Goal: Navigation & Orientation: Find specific page/section

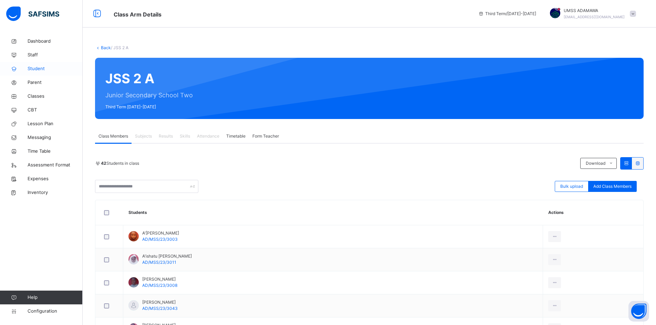
click at [39, 69] on span "Student" at bounding box center [55, 68] width 55 height 7
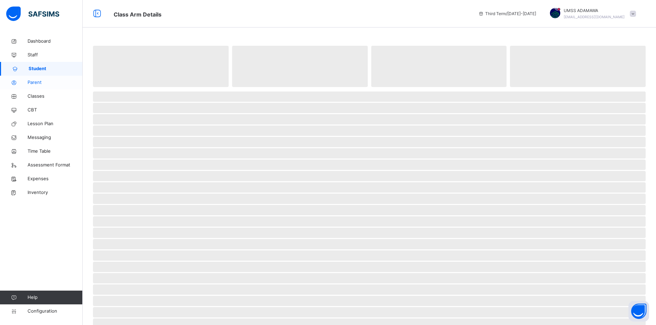
click at [32, 80] on span "Parent" at bounding box center [55, 82] width 55 height 7
click at [40, 92] on link "Classes" at bounding box center [41, 97] width 83 height 14
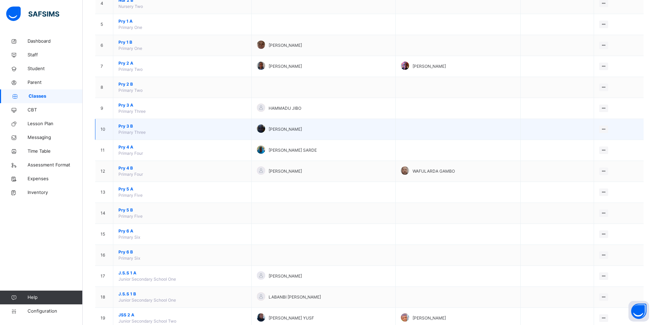
scroll to position [172, 0]
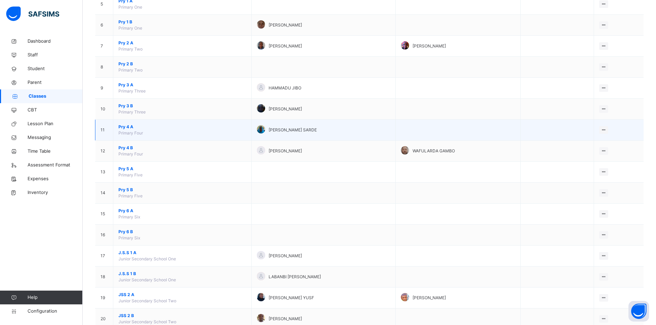
click at [128, 127] on span "Pry 4 A" at bounding box center [182, 127] width 128 height 6
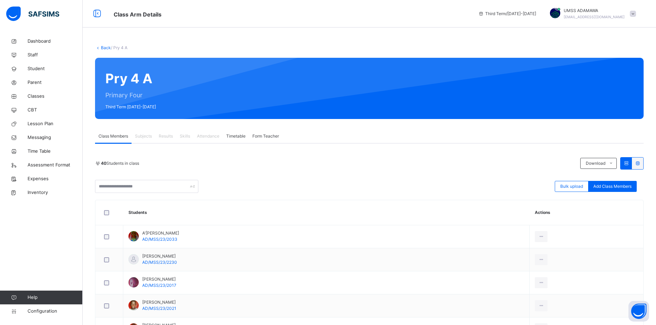
click at [211, 134] on span "Attendance" at bounding box center [208, 136] width 22 height 6
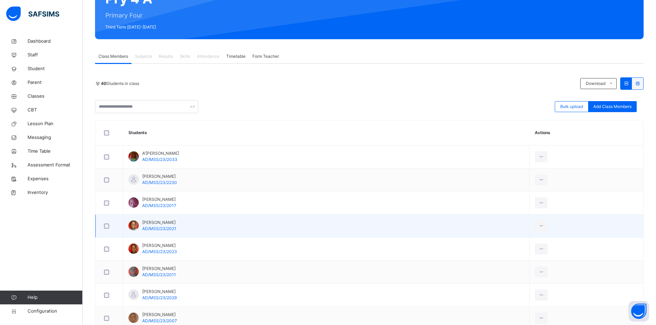
scroll to position [69, 0]
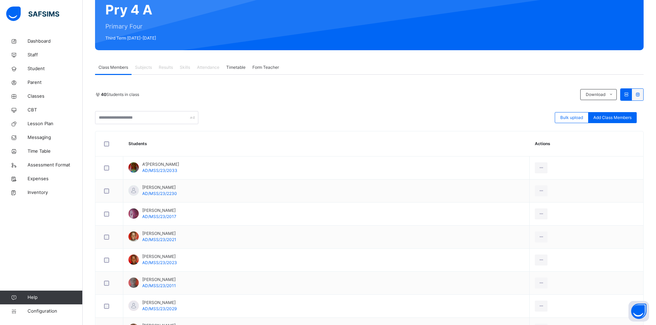
click at [111, 67] on span "Class Members" at bounding box center [114, 67] width 30 height 6
